Goal: Information Seeking & Learning: Find specific fact

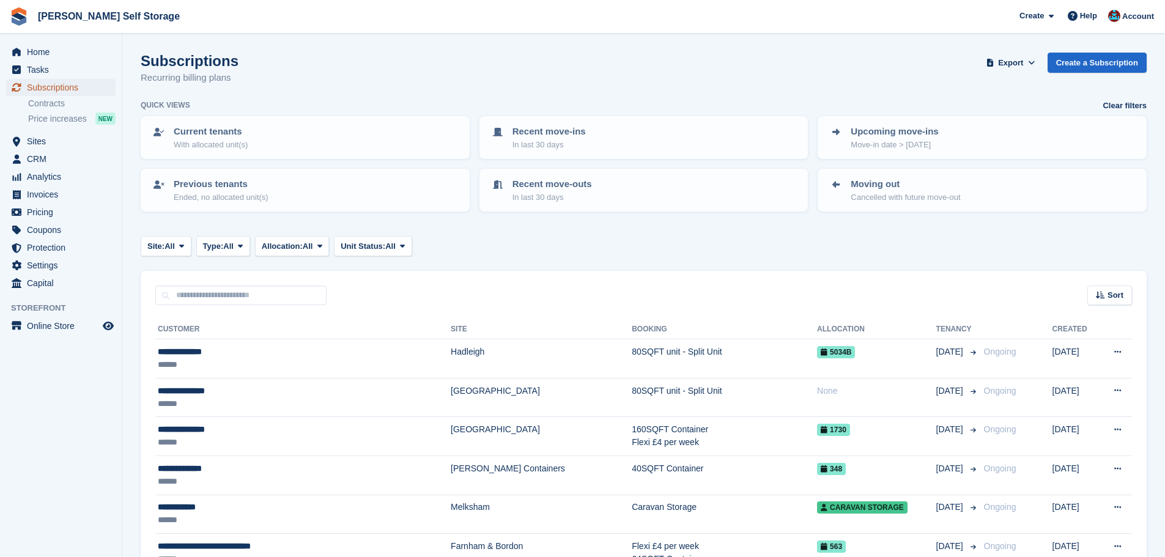
click at [90, 89] on span "Subscriptions" at bounding box center [63, 87] width 73 height 17
click at [583, 59] on div "Subscriptions Recurring billing plans Export Export Subscriptions Export a CSV …" at bounding box center [644, 76] width 1006 height 47
click at [296, 303] on input "text" at bounding box center [240, 296] width 171 height 20
click at [369, 301] on div "Sort Sort by Customer name Date created Move in date Move out date Created (old…" at bounding box center [644, 288] width 1006 height 35
click at [293, 295] on input "text" at bounding box center [240, 296] width 171 height 20
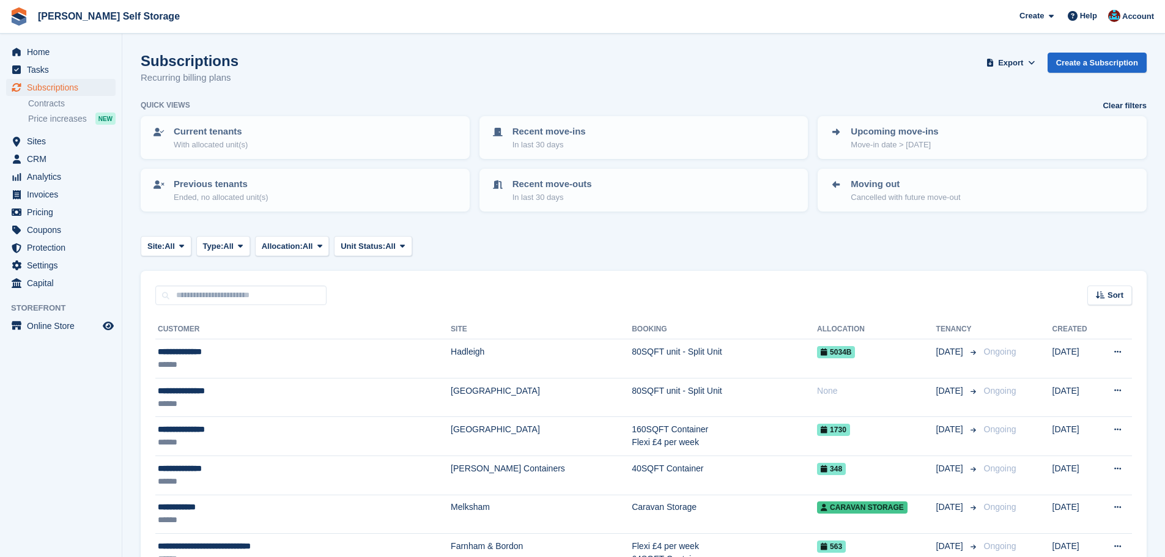
click at [382, 298] on div "Sort Sort by Customer name Date created Move in date Move out date Created (old…" at bounding box center [644, 288] width 1006 height 35
click at [313, 293] on input "text" at bounding box center [240, 296] width 171 height 20
click at [352, 295] on div "Sort Sort by Customer name Date created Move in date Move out date Created (old…" at bounding box center [644, 288] width 1006 height 35
click at [293, 298] on input "text" at bounding box center [240, 296] width 171 height 20
click at [300, 294] on input "text" at bounding box center [240, 296] width 171 height 20
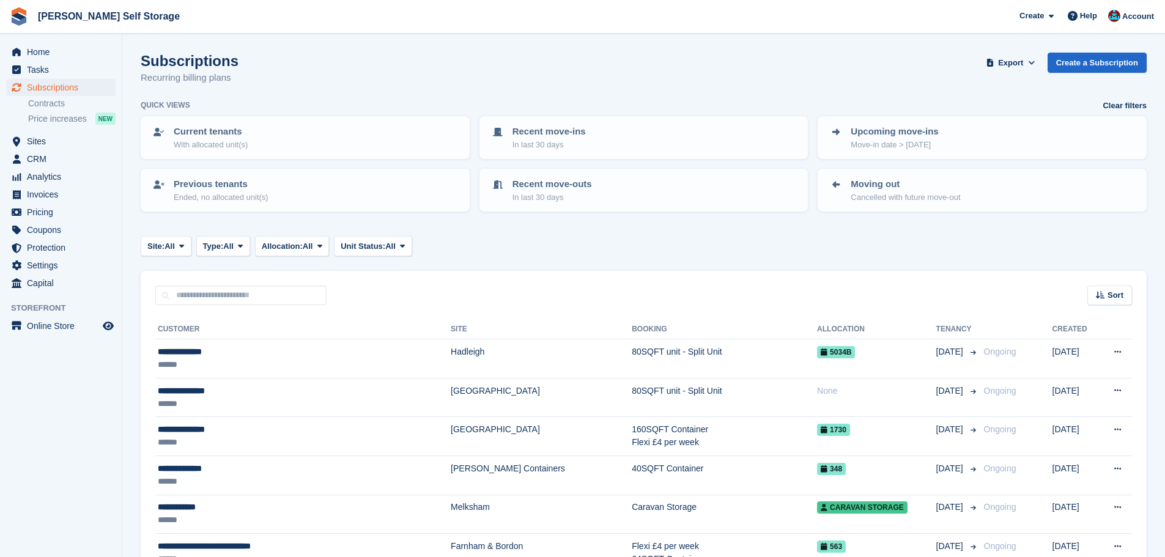
click at [365, 298] on div "Sort Sort by Customer name Date created Move in date Move out date Created (old…" at bounding box center [644, 288] width 1006 height 35
click at [298, 301] on input "text" at bounding box center [240, 296] width 171 height 20
click at [364, 303] on div "Sort Sort by Customer name Date created Move in date Move out date Created (old…" at bounding box center [644, 288] width 1006 height 35
click at [302, 301] on input "text" at bounding box center [240, 296] width 171 height 20
click at [363, 301] on div "Sort Sort by Customer name Date created Move in date Move out date Created (old…" at bounding box center [644, 288] width 1006 height 35
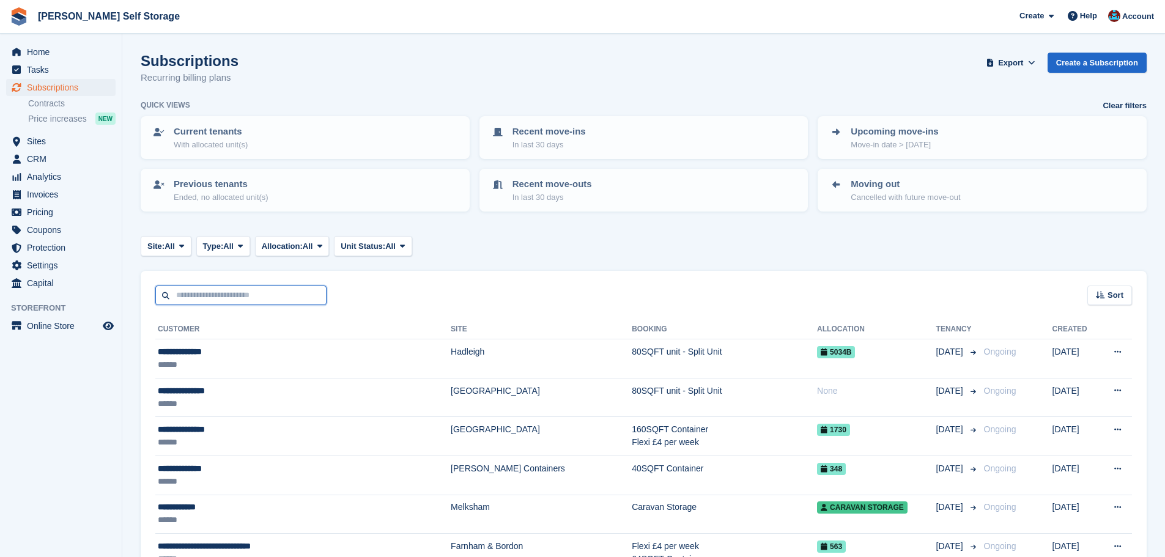
click at [311, 300] on input "text" at bounding box center [240, 296] width 171 height 20
click at [360, 300] on div "Sort Sort by Customer name Date created Move in date Move out date Created (old…" at bounding box center [644, 288] width 1006 height 35
click at [287, 293] on input "text" at bounding box center [240, 296] width 171 height 20
click at [354, 287] on div "Sort Sort by Customer name Date created Move in date Move out date Created (old…" at bounding box center [644, 288] width 1006 height 35
drag, startPoint x: 305, startPoint y: 289, endPoint x: 320, endPoint y: 290, distance: 15.4
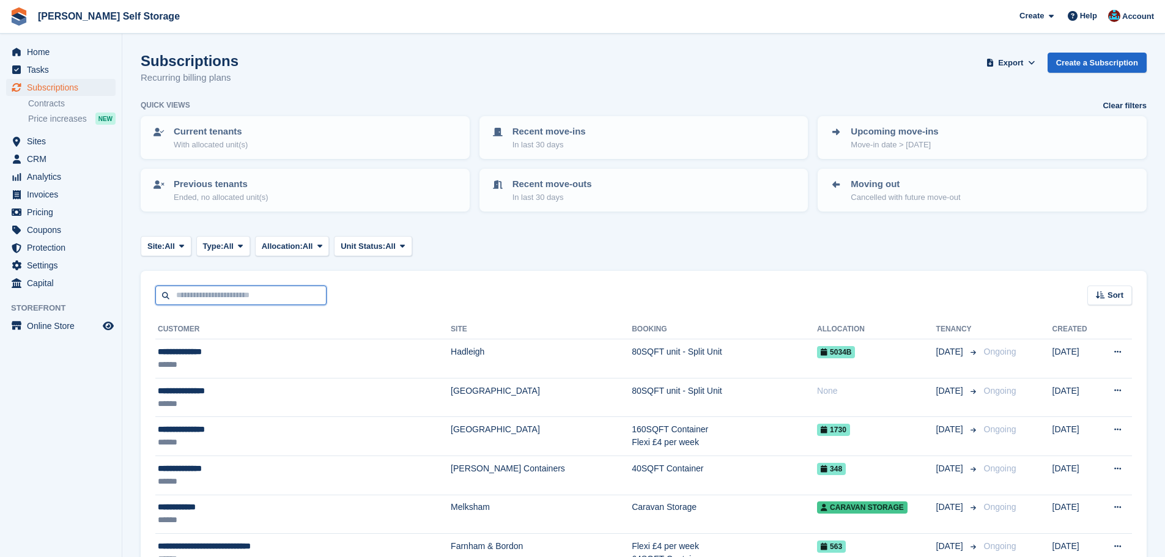
click at [304, 289] on input "text" at bounding box center [240, 296] width 171 height 20
click at [372, 292] on div "Sort Sort by Customer name Date created Move in date Move out date Created (old…" at bounding box center [644, 288] width 1006 height 35
click at [304, 294] on input "text" at bounding box center [240, 296] width 171 height 20
click at [358, 295] on div "Sort Sort by Customer name Date created Move in date Move out date Created (old…" at bounding box center [644, 288] width 1006 height 35
click at [312, 297] on input "text" at bounding box center [240, 296] width 171 height 20
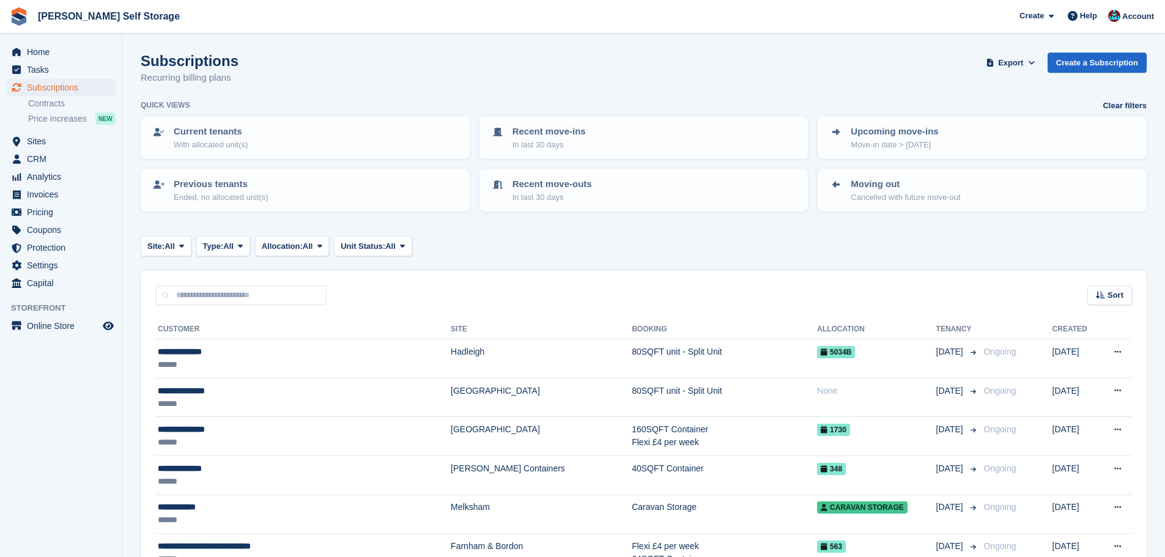
click at [376, 297] on div "Sort Sort by Customer name Date created Move in date Move out date Created (old…" at bounding box center [644, 288] width 1006 height 35
click at [300, 294] on input "text" at bounding box center [240, 296] width 171 height 20
click at [391, 295] on div "Sort Sort by Customer name Date created Move in date Move out date Created (old…" at bounding box center [644, 288] width 1006 height 35
drag, startPoint x: 304, startPoint y: 292, endPoint x: 327, endPoint y: 294, distance: 22.8
click at [304, 292] on input "text" at bounding box center [240, 296] width 171 height 20
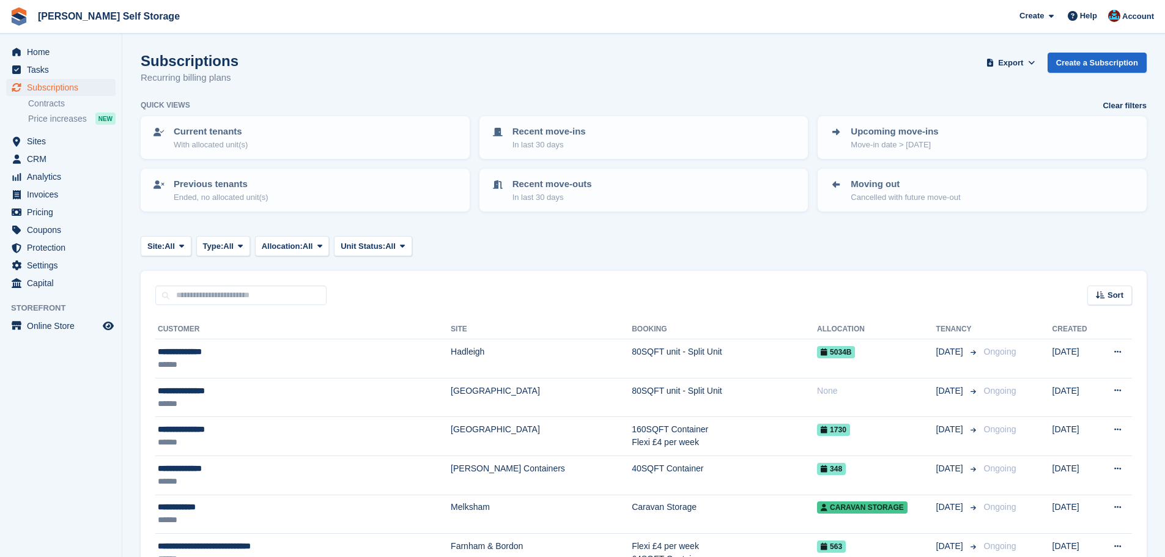
click at [362, 294] on div "Sort Sort by Customer name Date created Move in date Move out date Created (old…" at bounding box center [644, 288] width 1006 height 35
click at [292, 290] on input "text" at bounding box center [240, 296] width 171 height 20
click at [410, 293] on div "Sort Sort by Customer name Date created Move in date Move out date Created (old…" at bounding box center [644, 288] width 1006 height 35
drag, startPoint x: 376, startPoint y: 325, endPoint x: 643, endPoint y: 317, distance: 267.3
click at [632, 322] on tr "Customer Site Booking Allocation Tenancy Created" at bounding box center [643, 330] width 976 height 20
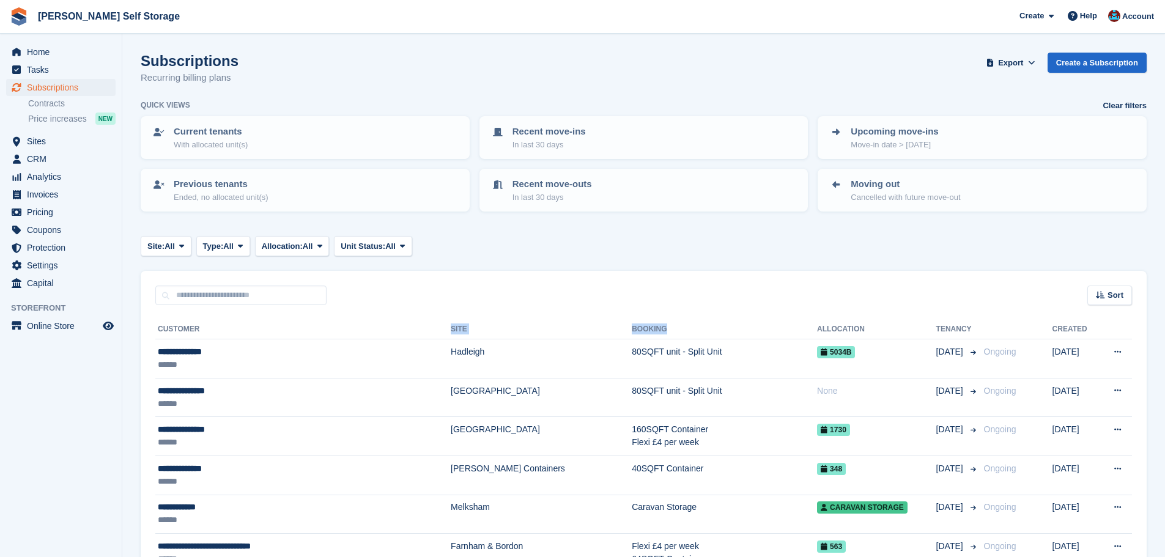
click at [241, 297] on input "text" at bounding box center [240, 296] width 171 height 20
type input "*********"
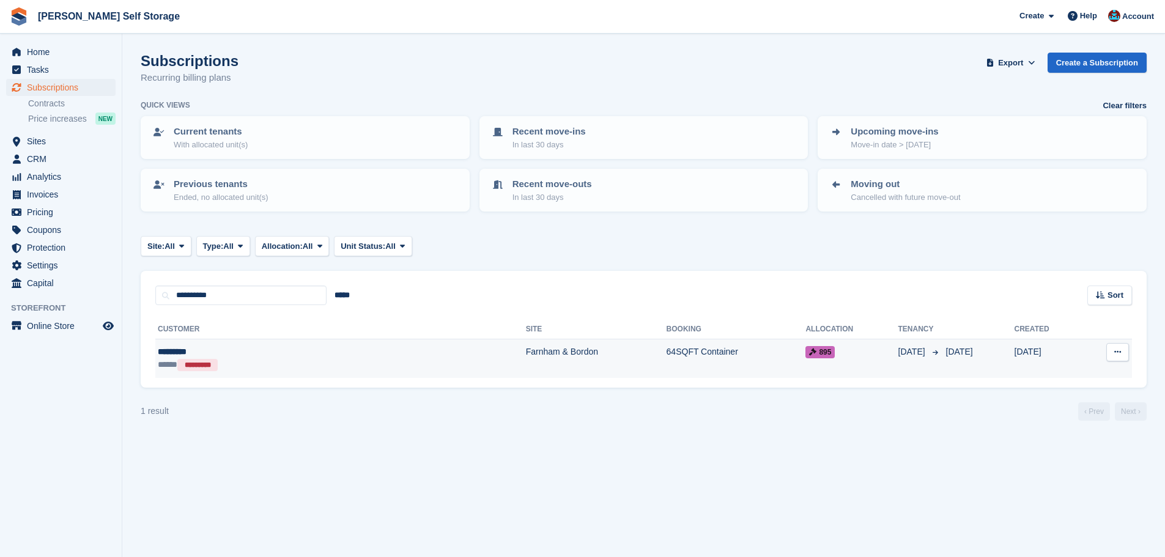
click at [526, 356] on td "Farnham & Bordon" at bounding box center [596, 358] width 141 height 39
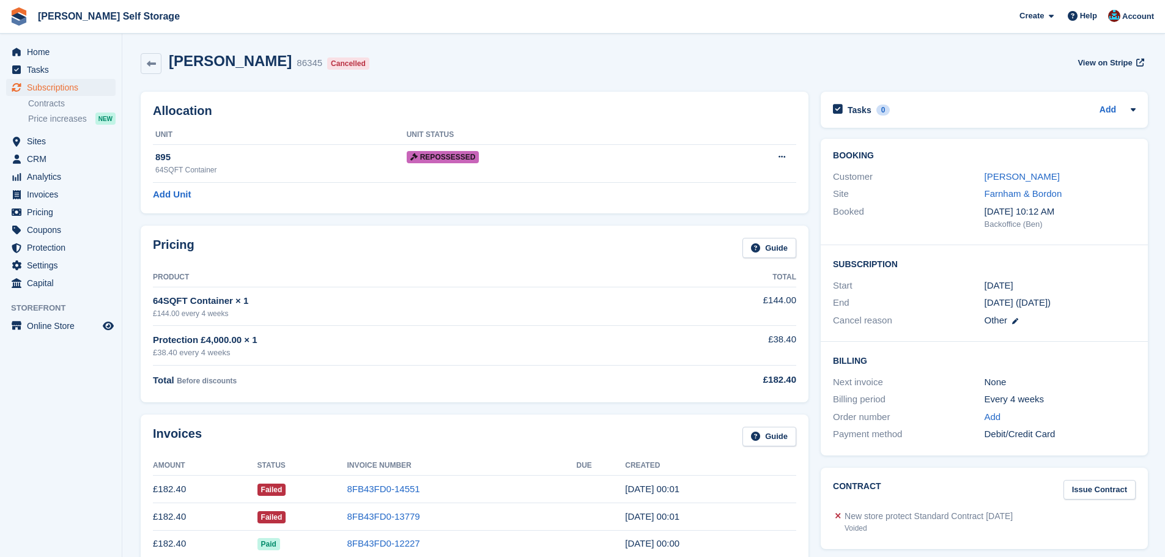
click at [376, 212] on div "Allocation Unit Unit Status 895 64SQFT Container Repossessed Deallocate Add Unit" at bounding box center [475, 153] width 668 height 122
click at [383, 214] on div "Allocation Unit Unit Status 895 64SQFT Container Repossessed Deallocate Add Unit" at bounding box center [475, 153] width 680 height 134
click at [386, 215] on div "Allocation Unit Unit Status 895 64SQFT Container Repossessed Deallocate Add Unit" at bounding box center [475, 153] width 680 height 134
click at [383, 230] on div "Pricing Guide Product Total 64SQFT Container × 1 £144.00 every 4 weeks £144.00 …" at bounding box center [475, 314] width 668 height 176
click at [355, 219] on div "Pricing Guide Product Total 64SQFT Container × 1 £144.00 every 4 weeks £144.00 …" at bounding box center [475, 313] width 680 height 188
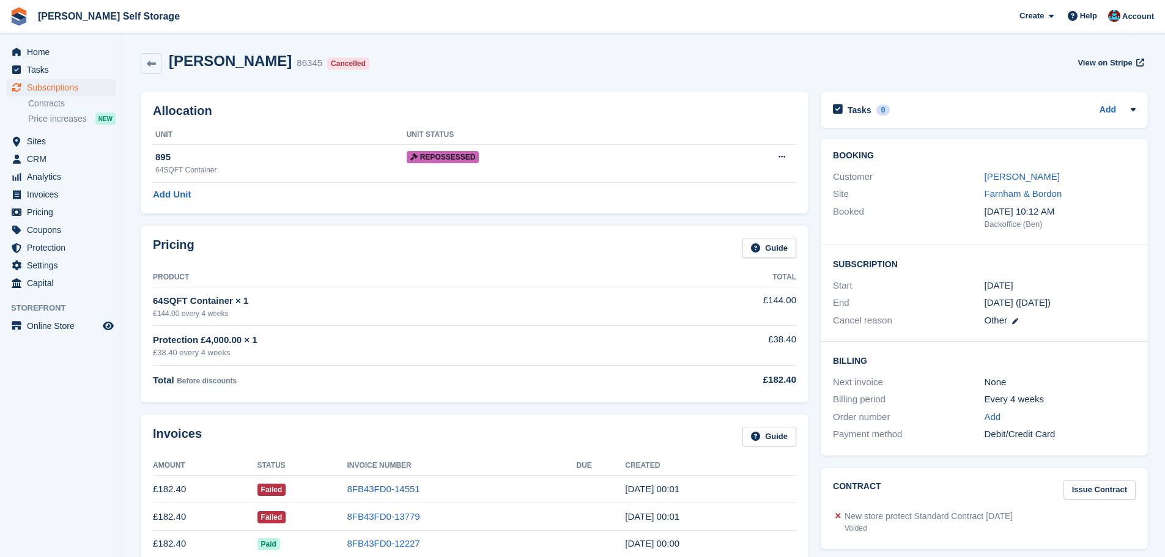
click at [357, 218] on div "Allocation Unit Unit Status 895 64SQFT Container Repossessed Deallocate Add Unit" at bounding box center [475, 153] width 680 height 134
drag, startPoint x: 443, startPoint y: 104, endPoint x: 466, endPoint y: 96, distance: 25.1
click at [448, 101] on div "Allocation Unit Unit Status 895 64SQFT Container Repossessed Deallocate Add Unit" at bounding box center [475, 153] width 668 height 122
click at [471, 79] on div "Rory Tree 86345 Cancelled View on Stripe" at bounding box center [644, 65] width 1018 height 39
click at [315, 90] on div "Allocation Unit Unit Status 895 64SQFT Container Repossessed Deallocate Add Unit" at bounding box center [475, 153] width 680 height 134
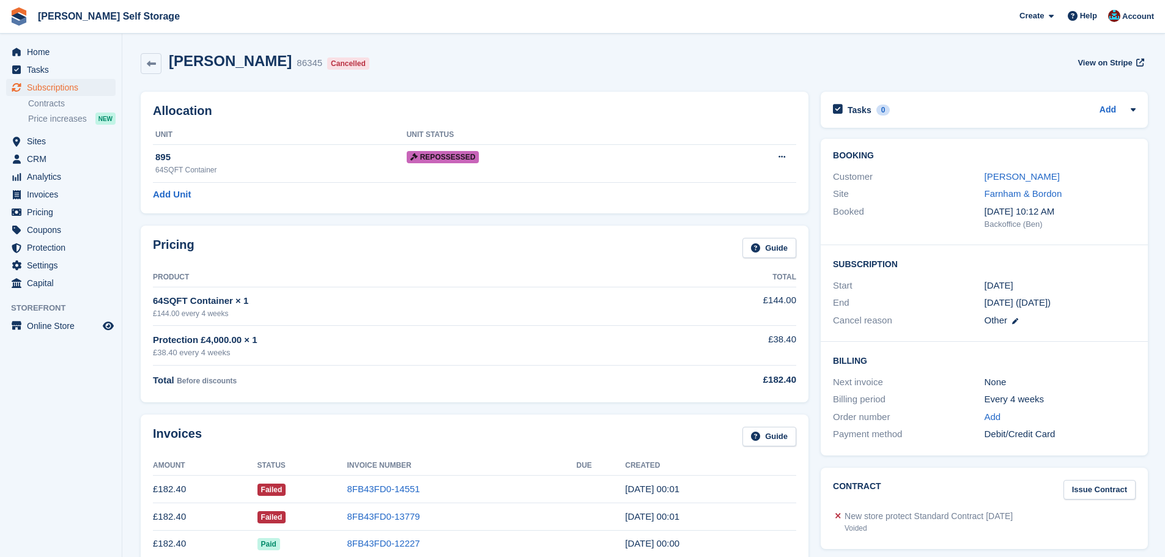
click at [466, 114] on h2 "Allocation" at bounding box center [474, 111] width 643 height 14
click at [993, 186] on div "Site Farnham & Bordon" at bounding box center [984, 194] width 303 height 18
click at [1006, 179] on link "Rory Tree" at bounding box center [1021, 176] width 75 height 10
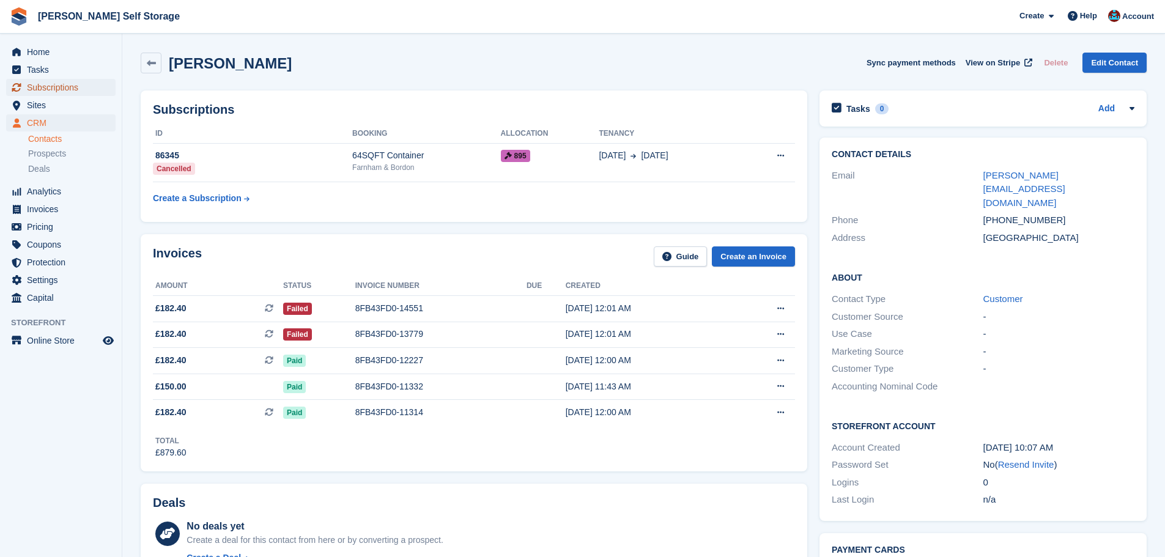
click at [51, 87] on span "Subscriptions" at bounding box center [63, 87] width 73 height 17
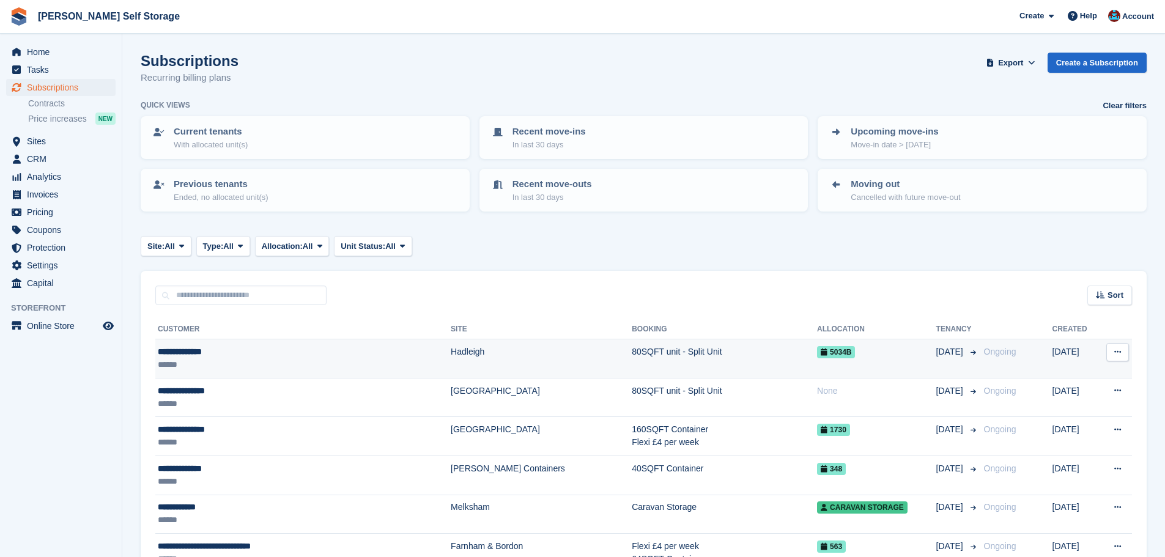
click at [221, 350] on div "**********" at bounding box center [269, 351] width 222 height 13
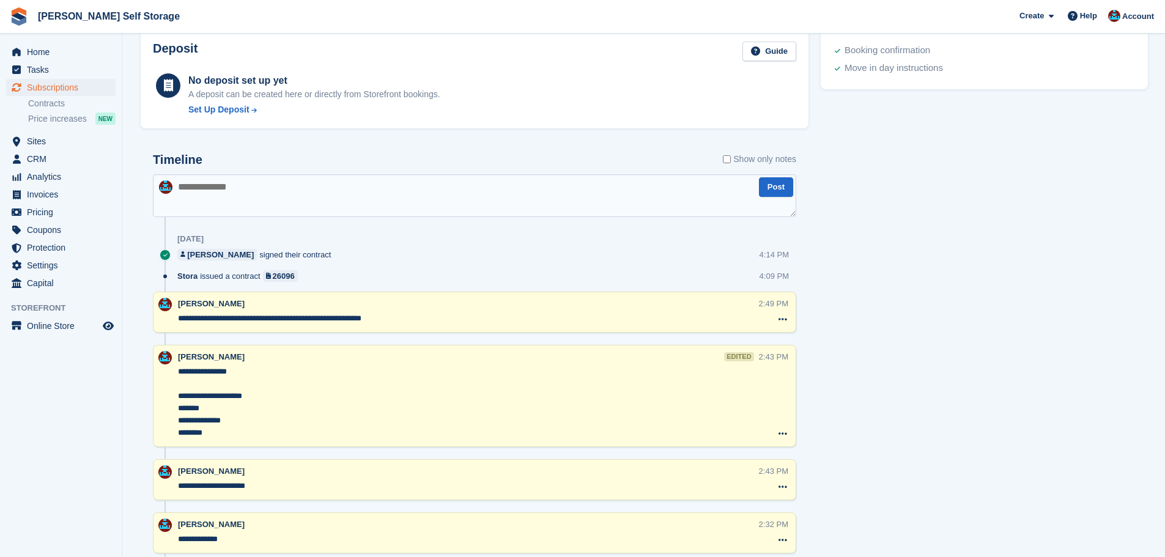
scroll to position [611, 0]
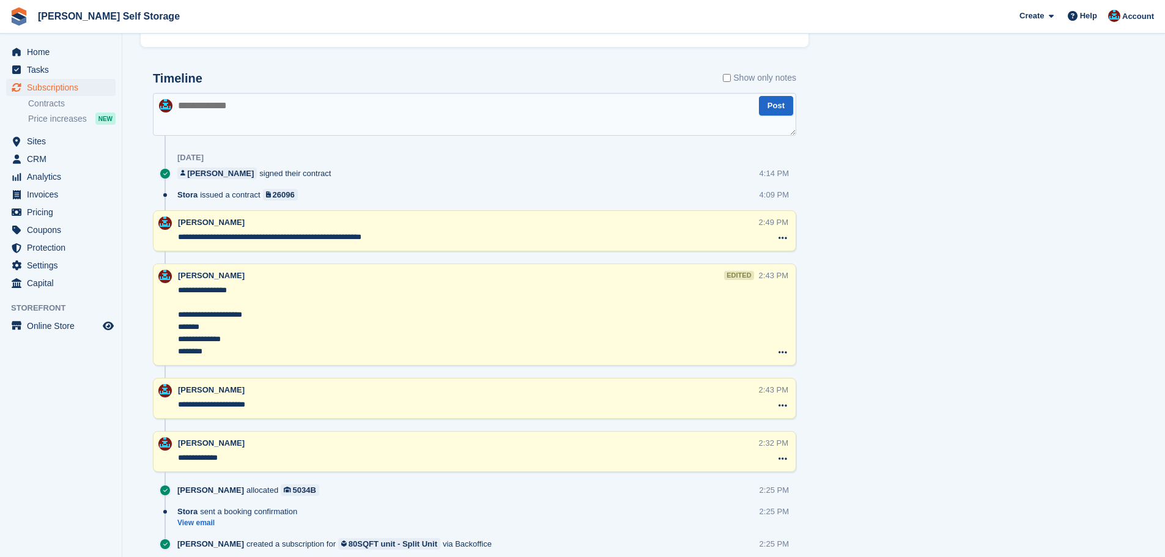
click at [215, 96] on textarea at bounding box center [474, 114] width 643 height 43
paste textarea "**********"
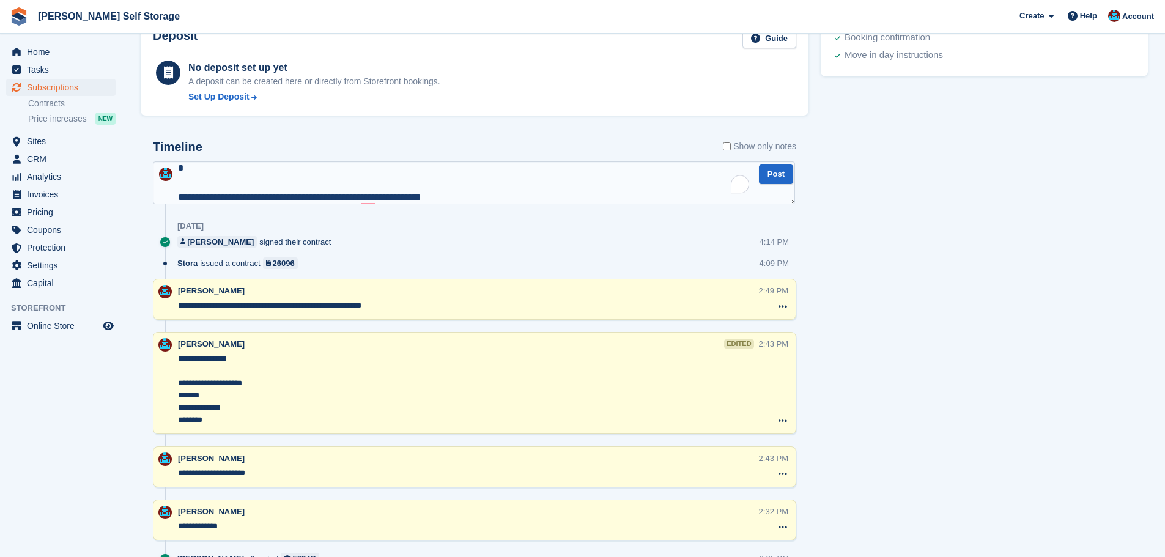
scroll to position [412, 0]
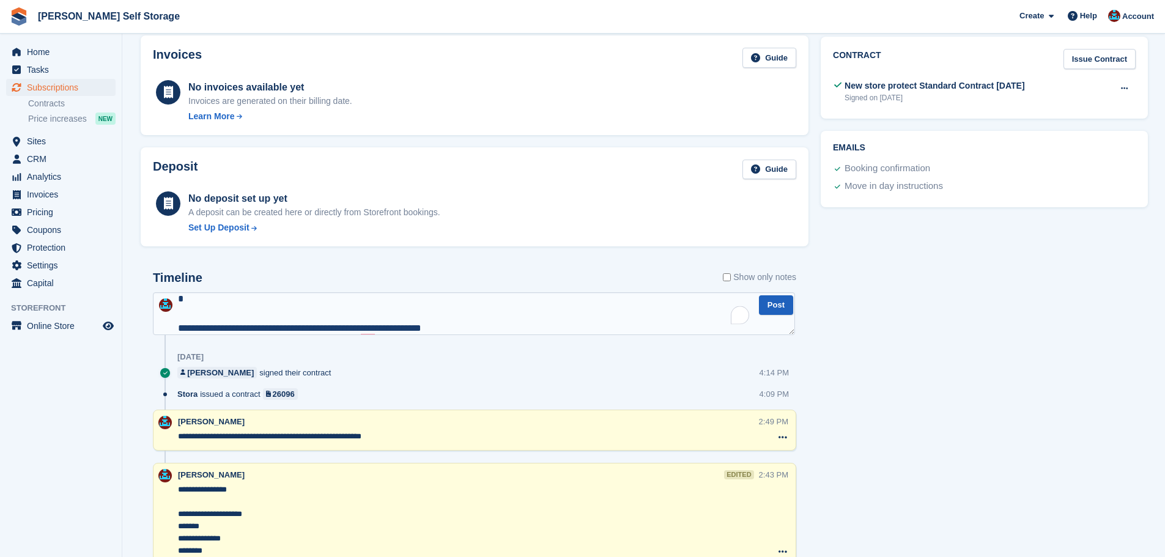
type textarea "**********"
click at [773, 304] on button "Post" at bounding box center [776, 305] width 34 height 20
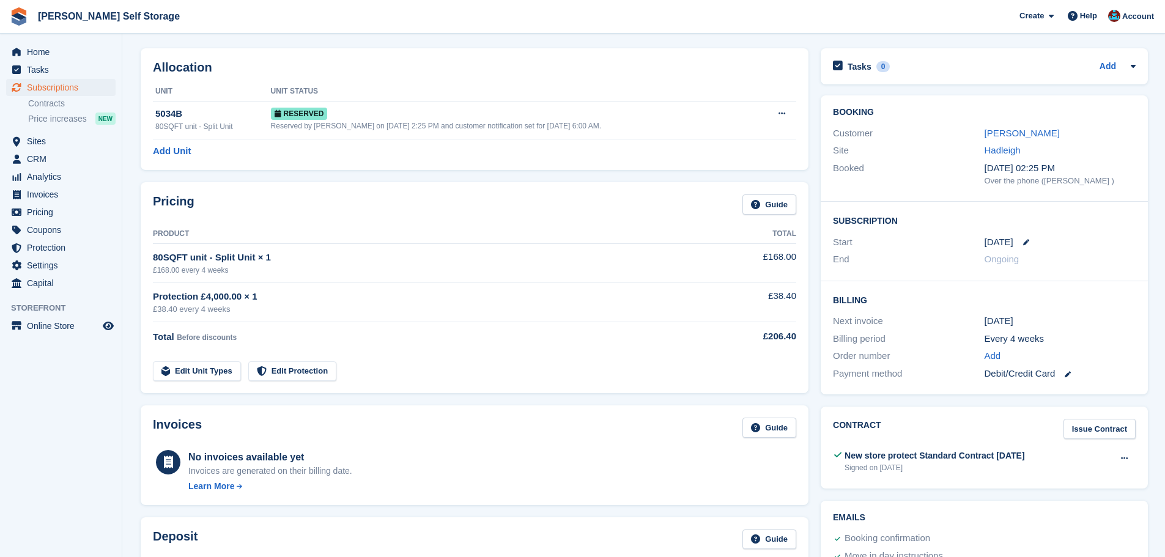
scroll to position [0, 0]
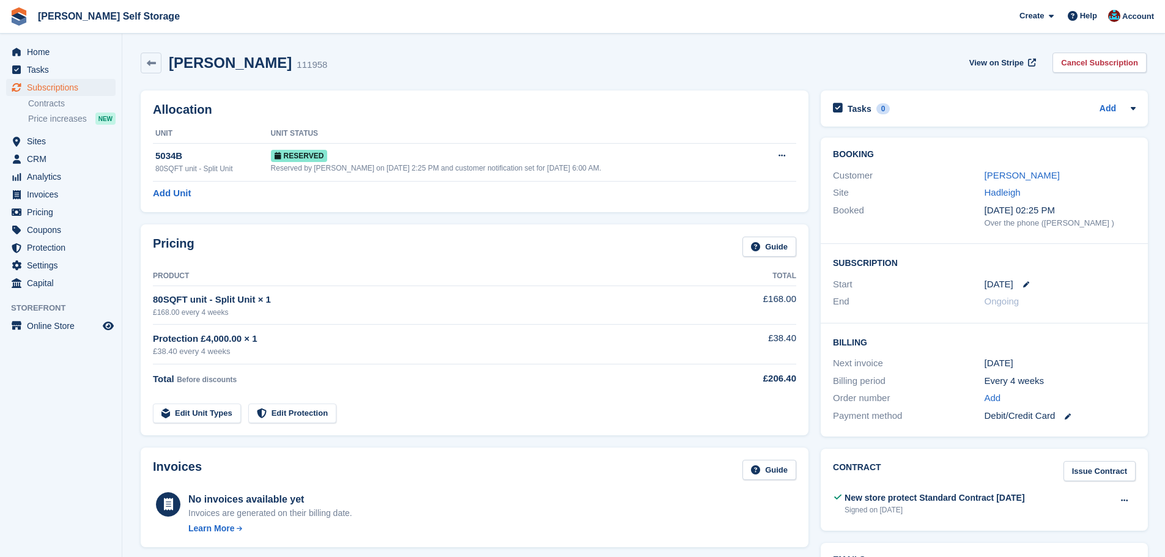
click at [386, 94] on div "Allocation Unit Unit Status 5034B 80SQFT unit - Split Unit Reserved Reserved by…" at bounding box center [475, 151] width 668 height 122
click at [1004, 171] on link "Susan Macnicol" at bounding box center [1021, 175] width 75 height 10
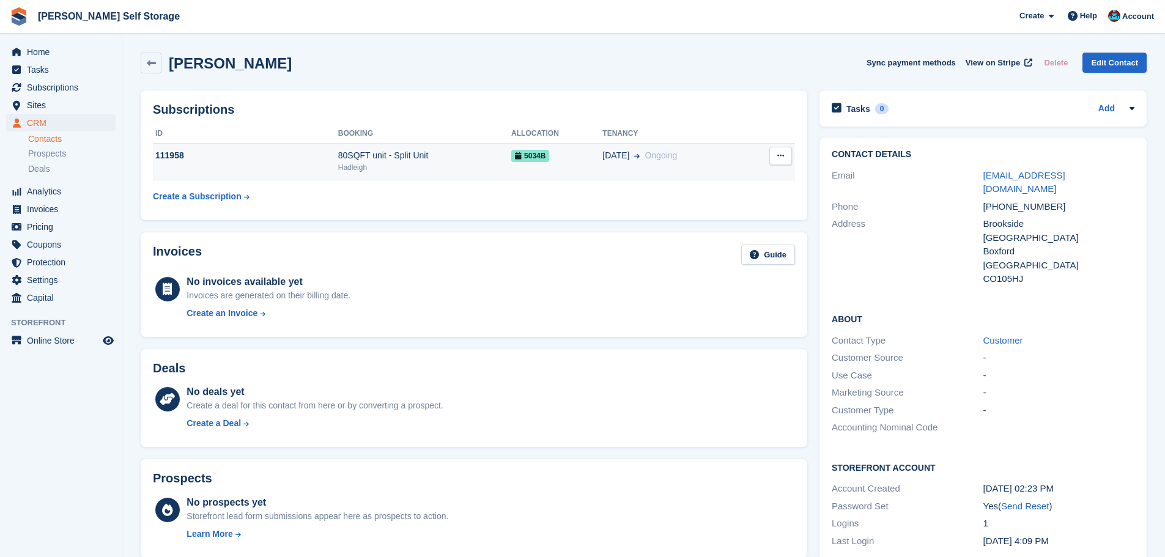
drag, startPoint x: 295, startPoint y: 152, endPoint x: 298, endPoint y: 160, distance: 9.1
click at [295, 152] on div "111958" at bounding box center [245, 155] width 185 height 13
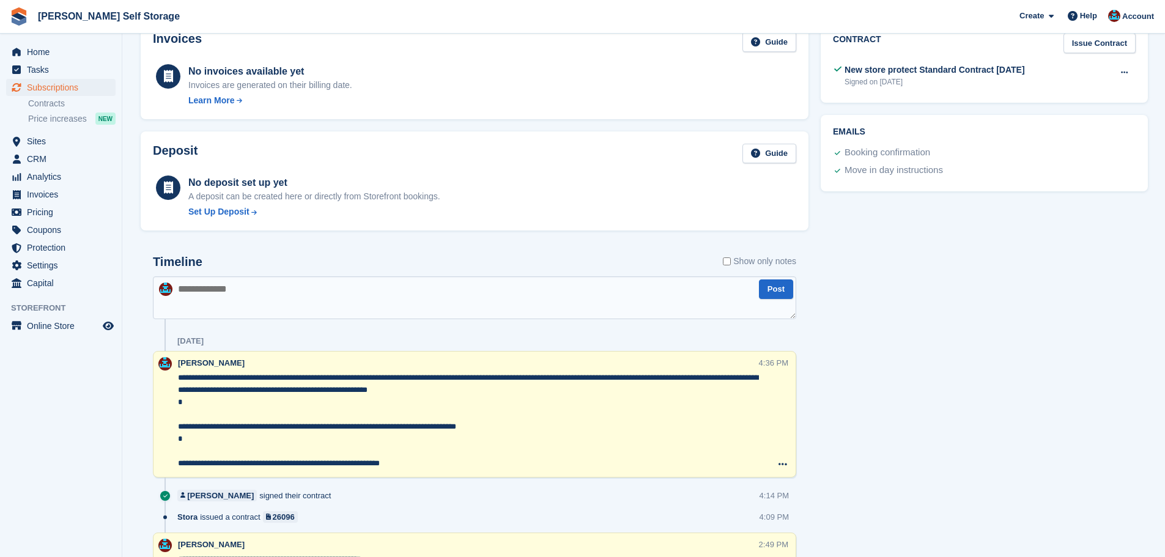
scroll to position [428, 0]
drag, startPoint x: 179, startPoint y: 378, endPoint x: 435, endPoint y: 470, distance: 272.7
click at [435, 470] on div "**********" at bounding box center [468, 414] width 581 height 115
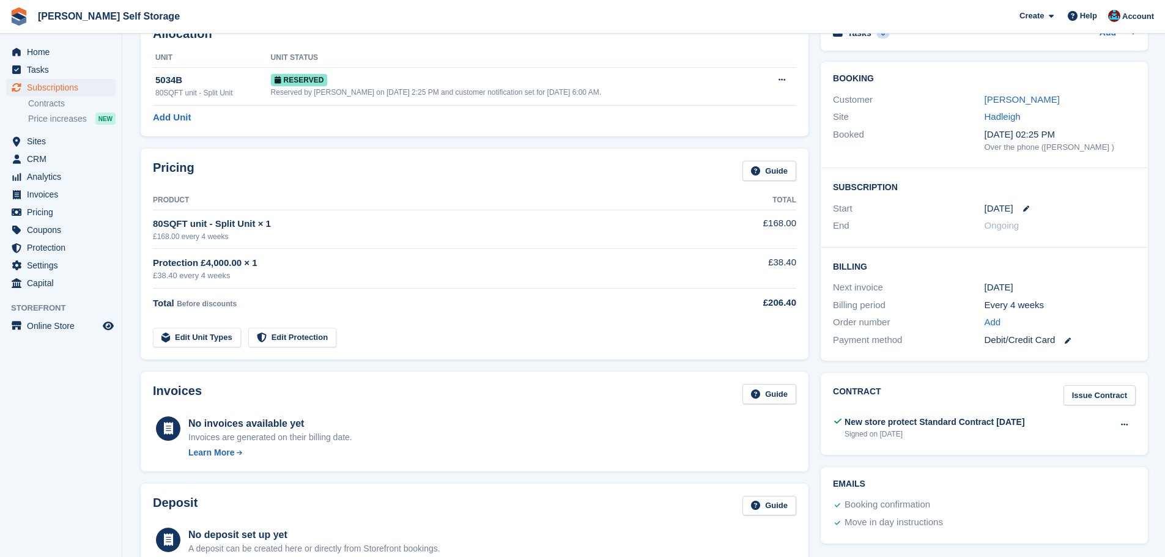
scroll to position [0, 0]
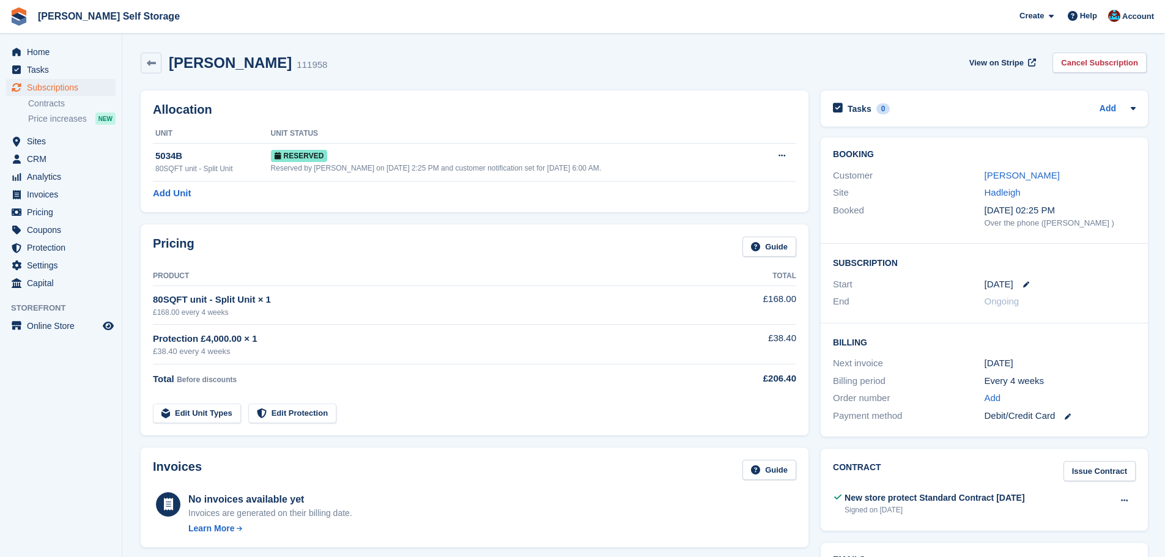
click at [358, 213] on div "Allocation Unit Unit Status 5034B 80SQFT unit - Split Unit Reserved Reserved by…" at bounding box center [475, 151] width 680 height 134
drag, startPoint x: 169, startPoint y: 59, endPoint x: 286, endPoint y: 71, distance: 117.4
click at [286, 73] on div "Susan Macnicol 111958" at bounding box center [234, 63] width 186 height 21
click at [443, 62] on div "Susan Macnicol 111958 View on Stripe Cancel Subscription" at bounding box center [644, 63] width 1006 height 21
drag, startPoint x: 172, startPoint y: 66, endPoint x: 273, endPoint y: 68, distance: 100.9
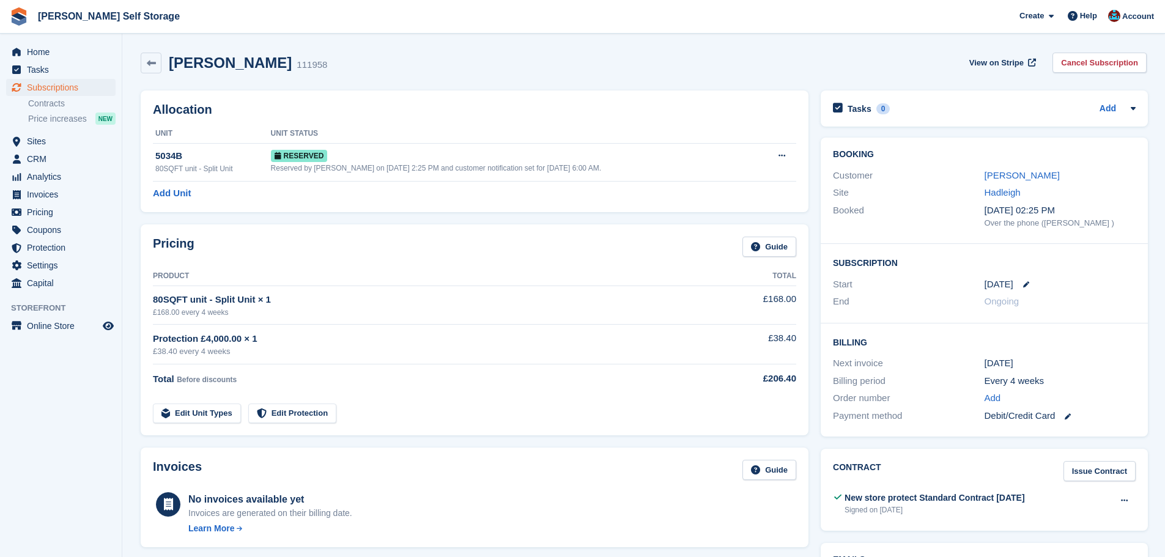
click at [273, 68] on div "Susan Macnicol 111958" at bounding box center [244, 63] width 166 height 18
copy h2 "[PERSON_NAME]"
click at [490, 59] on div "Susan Macnicol 111958 View on Stripe Cancel Subscription" at bounding box center [644, 63] width 1006 height 21
click at [153, 62] on icon at bounding box center [151, 63] width 9 height 9
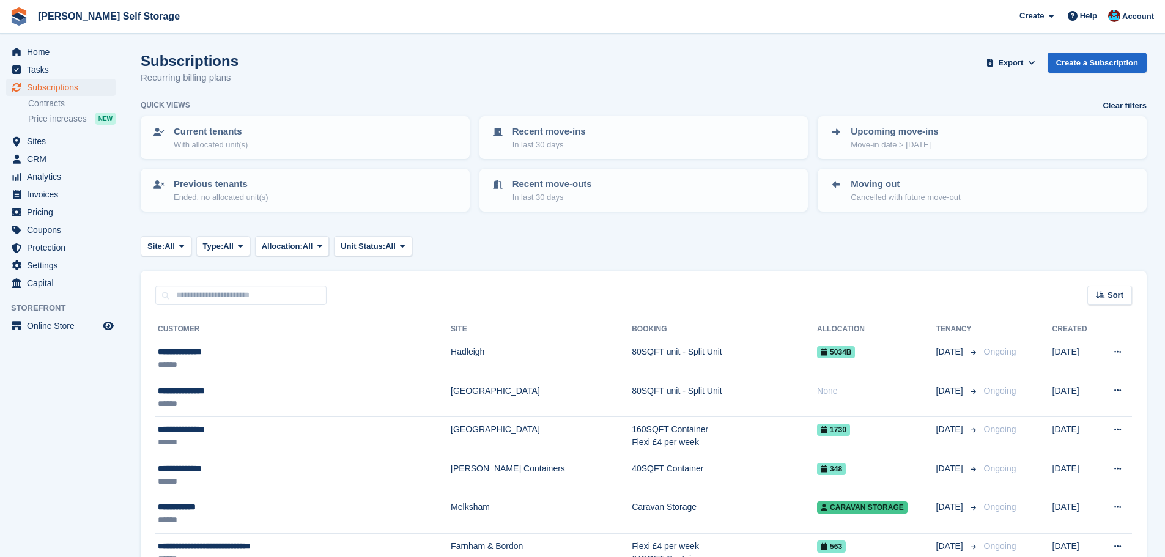
click at [366, 334] on th "Customer" at bounding box center [302, 330] width 295 height 20
click at [363, 348] on div "**********" at bounding box center [269, 351] width 222 height 13
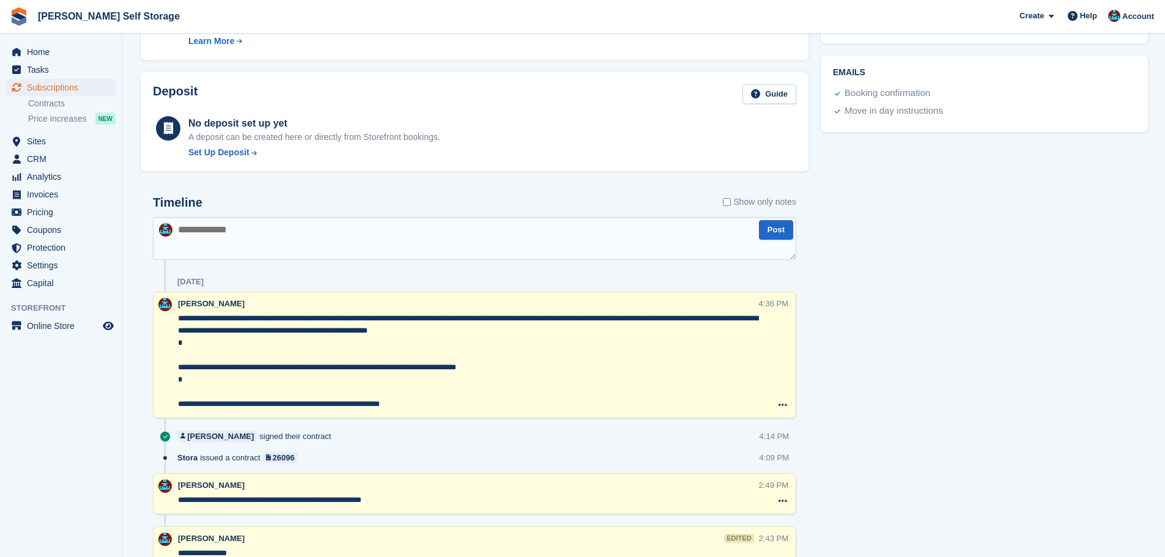
scroll to position [489, 0]
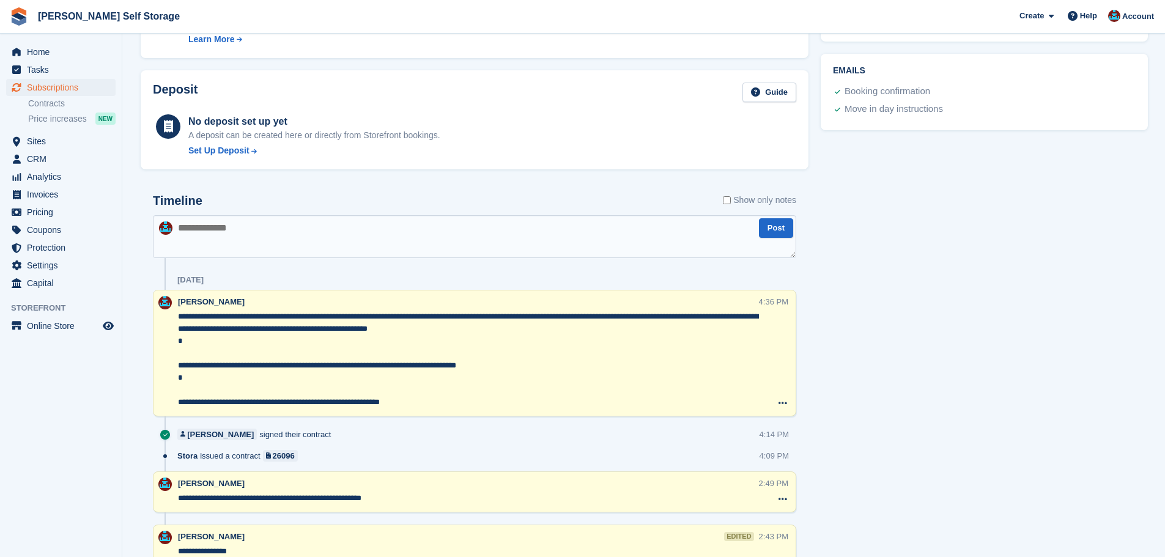
click at [300, 253] on textarea at bounding box center [474, 236] width 643 height 43
type textarea "**********"
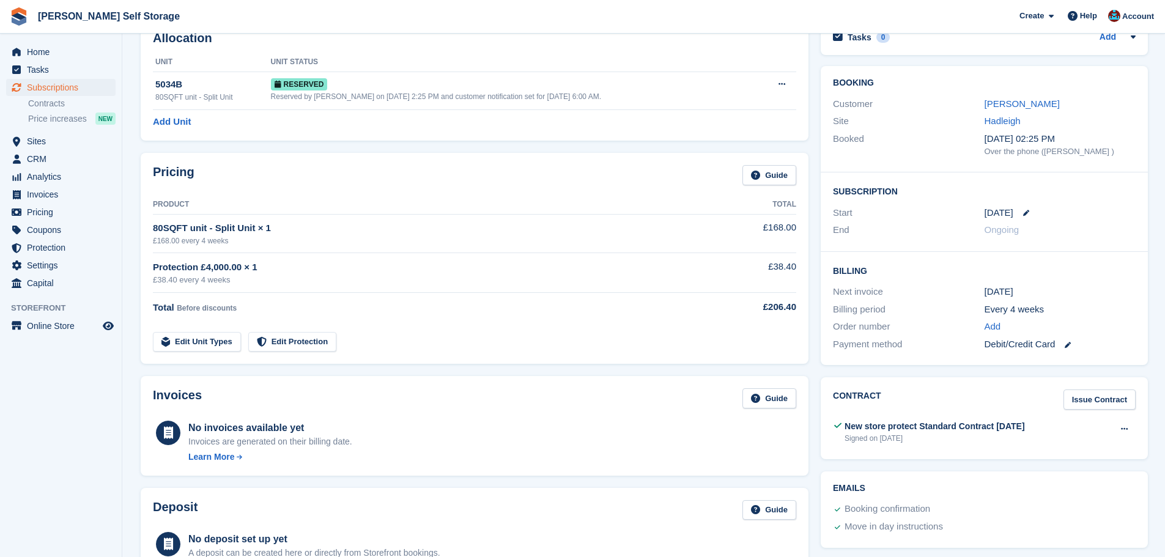
scroll to position [0, 0]
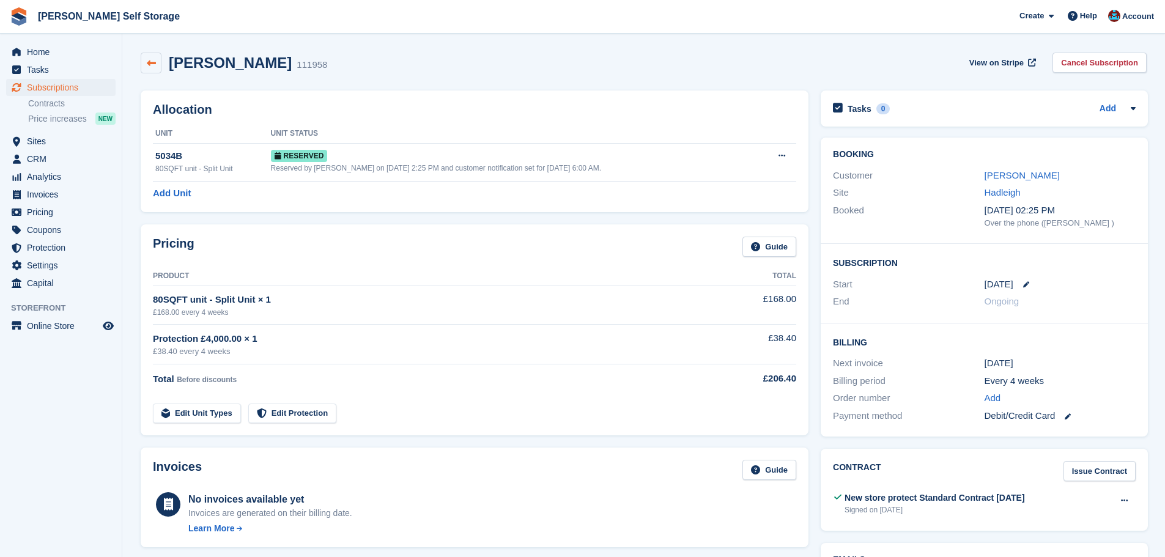
click at [147, 60] on icon at bounding box center [151, 63] width 9 height 9
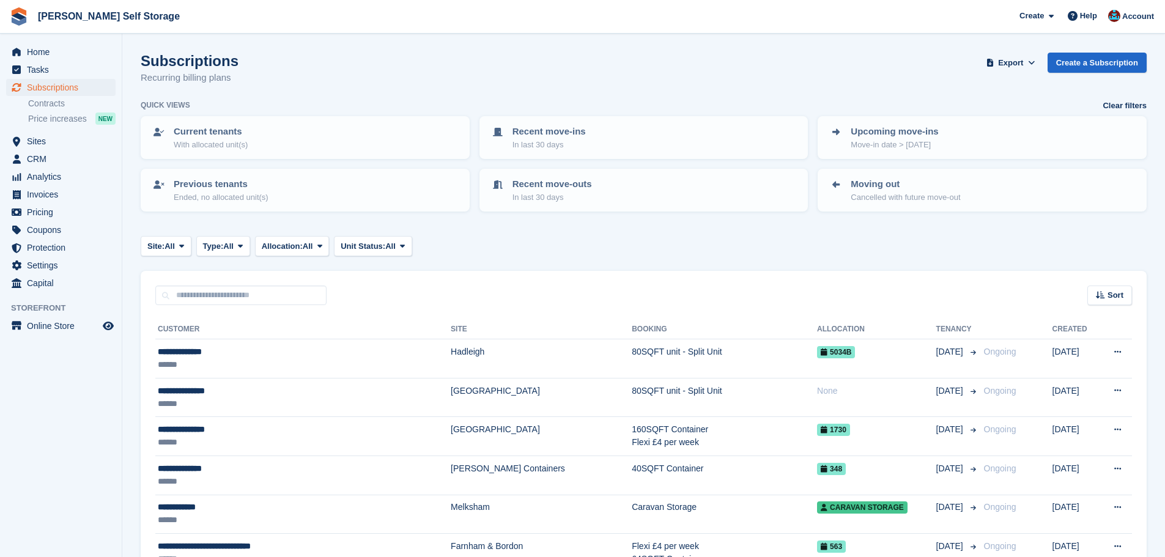
click at [499, 298] on div "Sort Sort by Customer name Date created Move in date Move out date Created (old…" at bounding box center [644, 288] width 1006 height 35
drag, startPoint x: 226, startPoint y: 63, endPoint x: 146, endPoint y: 59, distance: 80.2
click at [146, 59] on h1 "Subscriptions" at bounding box center [190, 61] width 98 height 17
click at [265, 68] on div "Subscriptions Recurring billing plans Export Export Subscriptions Export a CSV …" at bounding box center [644, 76] width 1006 height 47
click at [323, 78] on div "Subscriptions Recurring billing plans Export Export Subscriptions Export a CSV …" at bounding box center [644, 76] width 1006 height 47
